Goal: Book appointment/travel/reservation

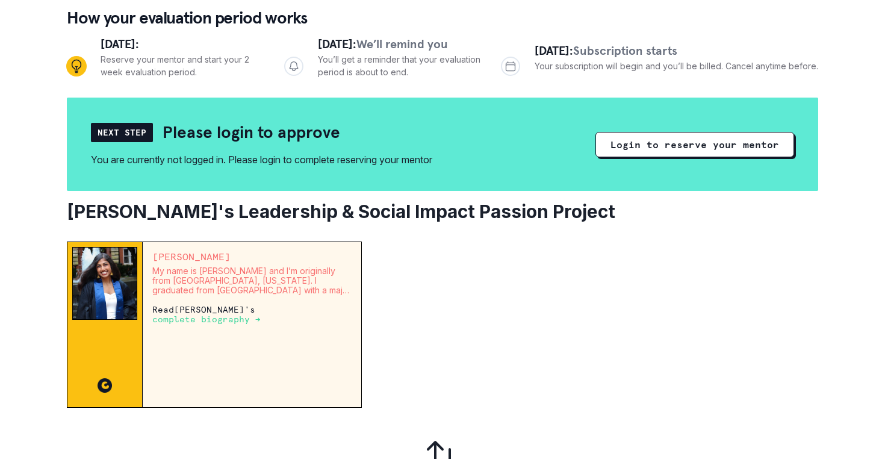
scroll to position [122, 0]
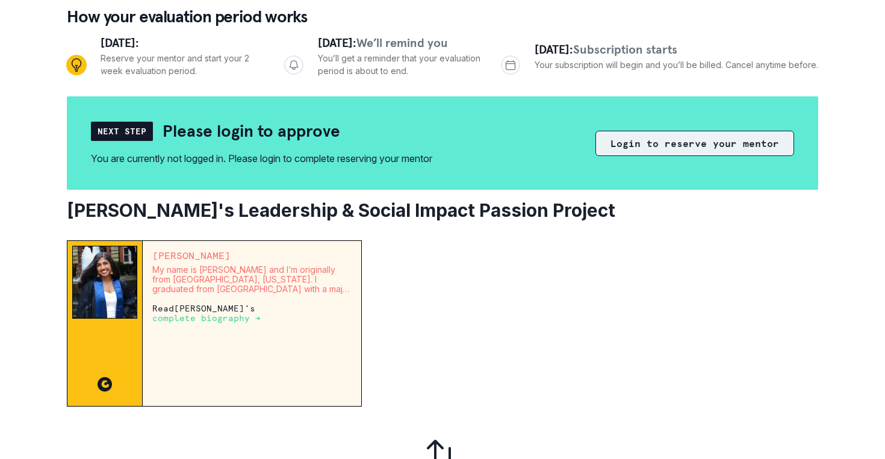
click at [718, 145] on button "Login to reserve your mentor" at bounding box center [695, 143] width 199 height 25
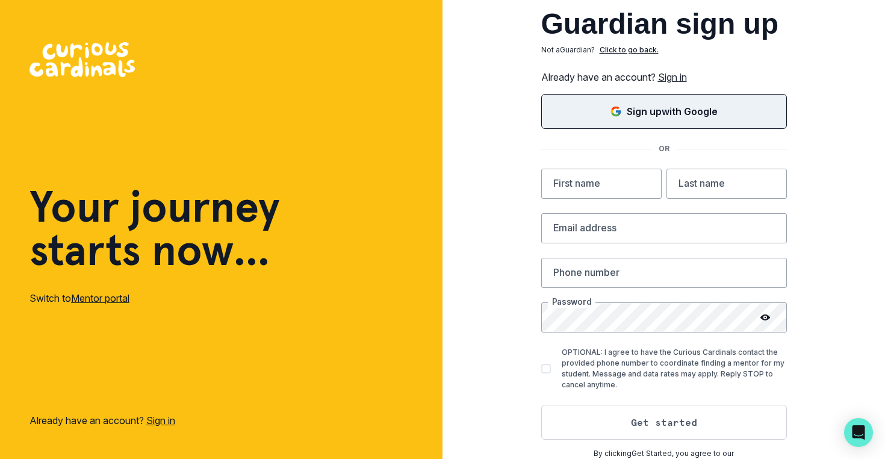
click at [709, 122] on button "Sign up with Google" at bounding box center [664, 111] width 246 height 35
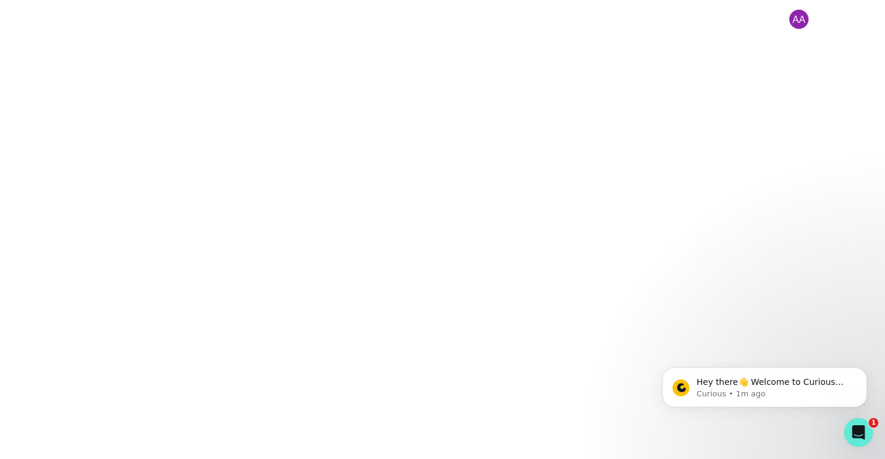
click at [799, 24] on button at bounding box center [799, 19] width 39 height 19
click at [553, 22] on div "Log out" at bounding box center [443, 16] width 752 height 33
click at [862, 370] on icon "Dismiss notification" at bounding box center [864, 370] width 7 height 7
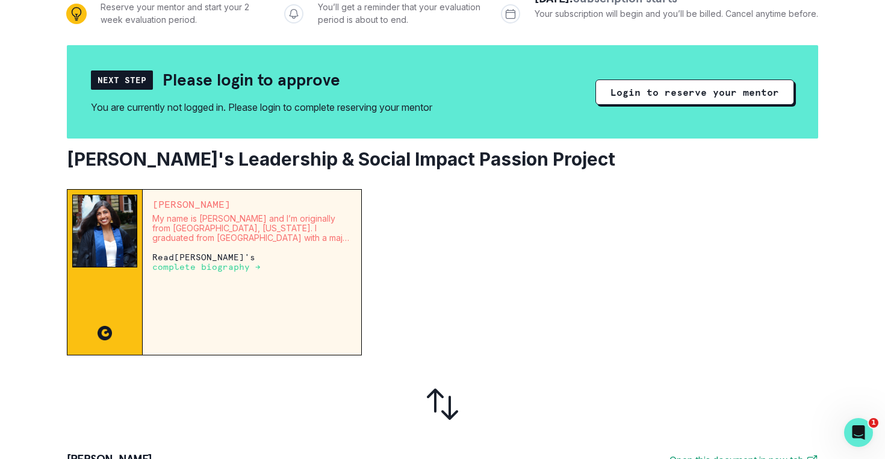
scroll to position [172, 0]
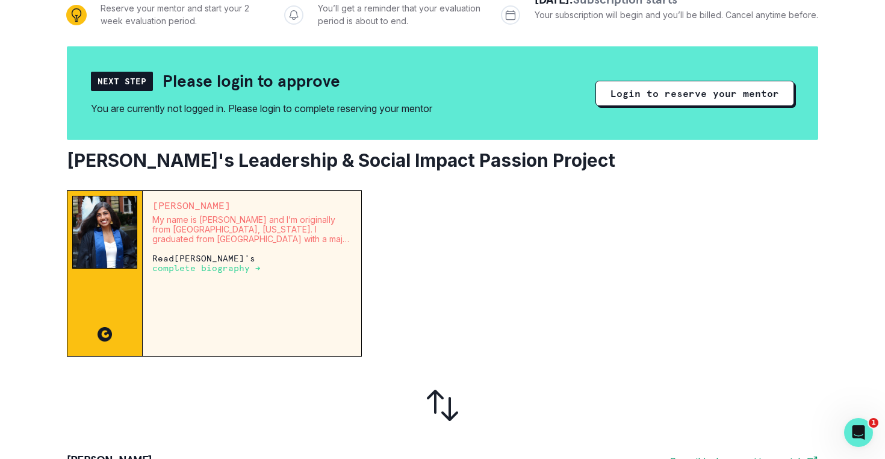
click at [185, 270] on p "complete biography →" at bounding box center [206, 268] width 108 height 10
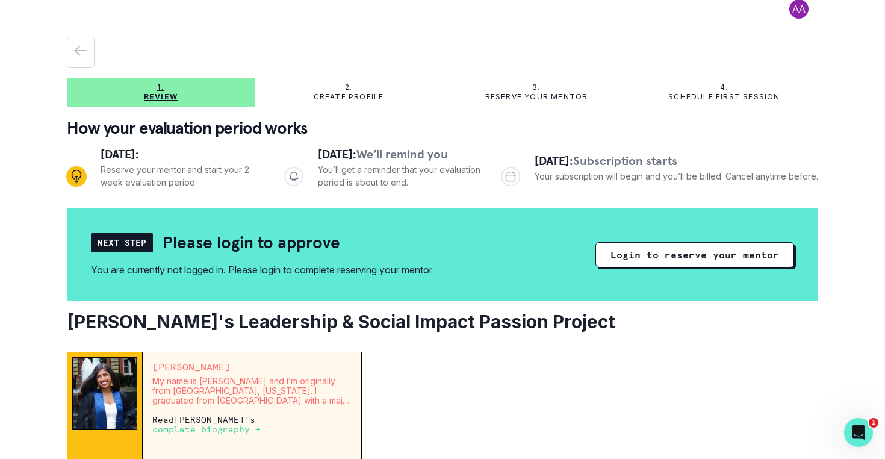
scroll to position [11, 0]
click at [169, 95] on p "Review" at bounding box center [161, 97] width 34 height 10
click at [157, 172] on p "Reserve your mentor and start your 2 week evaluation period." at bounding box center [183, 175] width 164 height 25
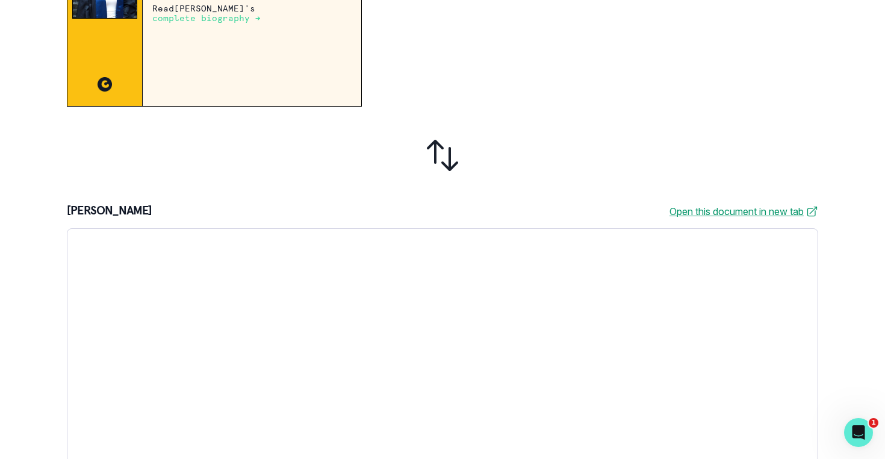
scroll to position [457, 0]
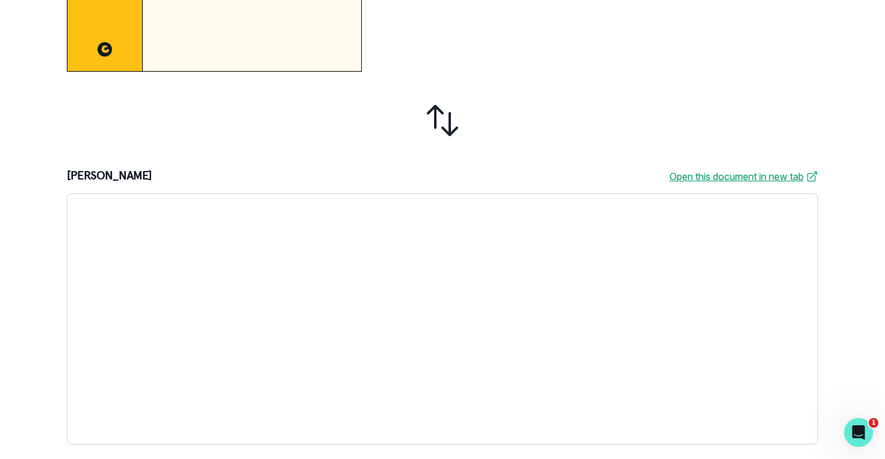
click at [726, 172] on link "Open this document in new tab" at bounding box center [744, 176] width 149 height 14
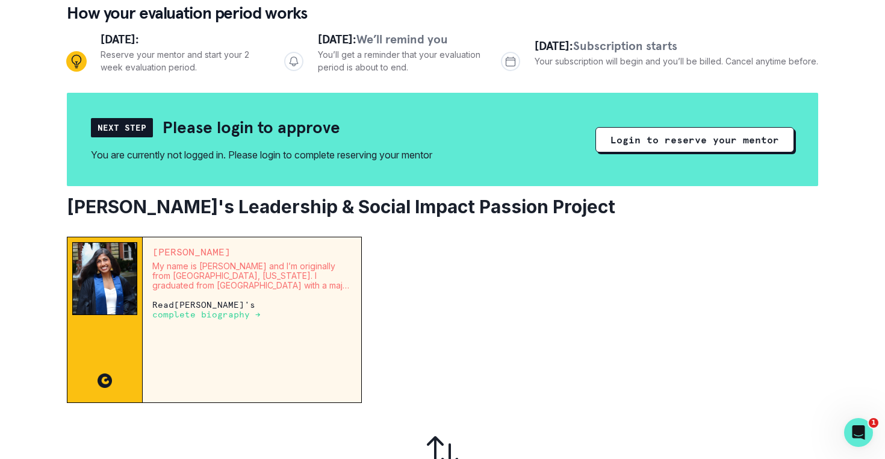
scroll to position [127, 0]
